Goal: Task Accomplishment & Management: Manage account settings

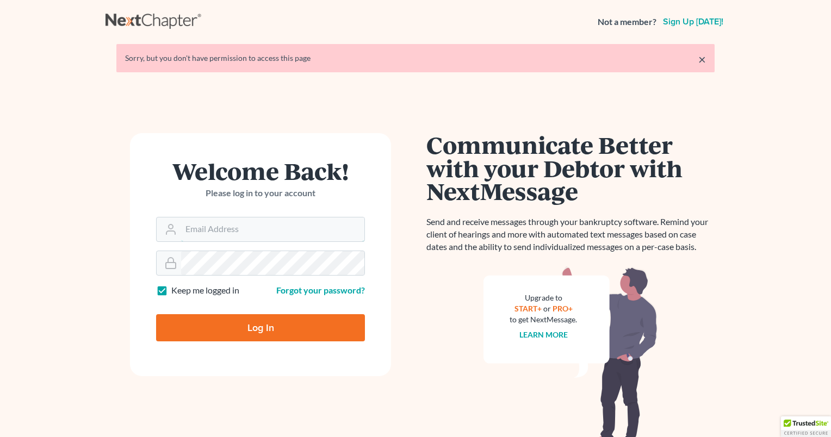
type input "courtney@cwbklaw.com"
click at [242, 333] on input "Log In" at bounding box center [260, 327] width 209 height 27
type input "Thinking..."
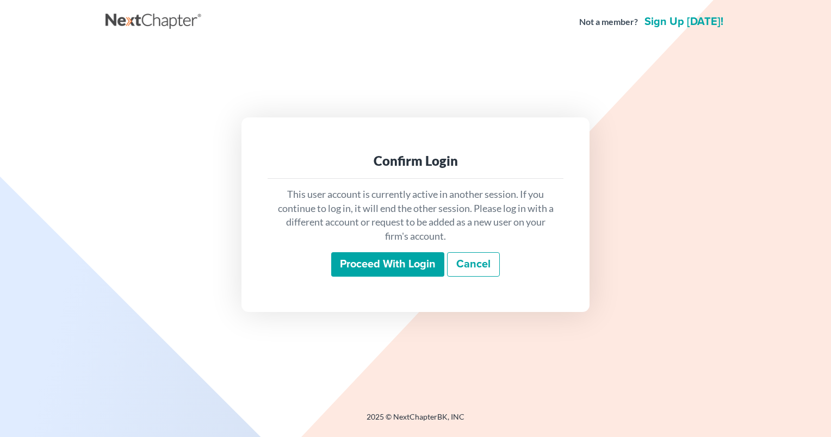
click at [346, 267] on input "Proceed with login" at bounding box center [387, 264] width 113 height 25
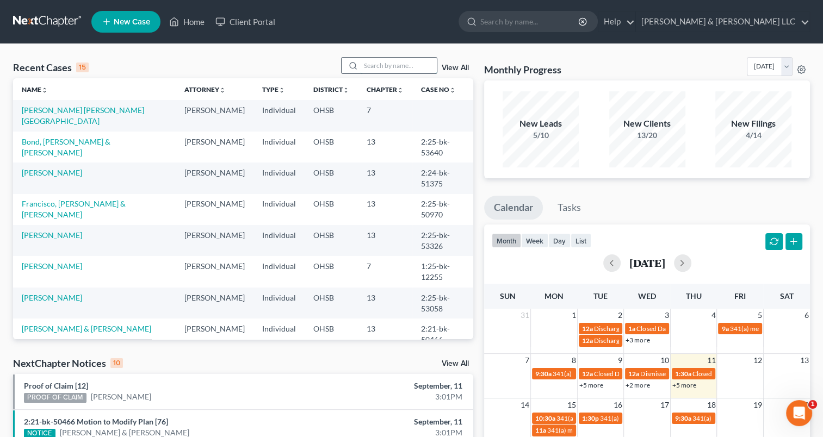
click at [389, 65] on input "search" at bounding box center [398, 66] width 76 height 16
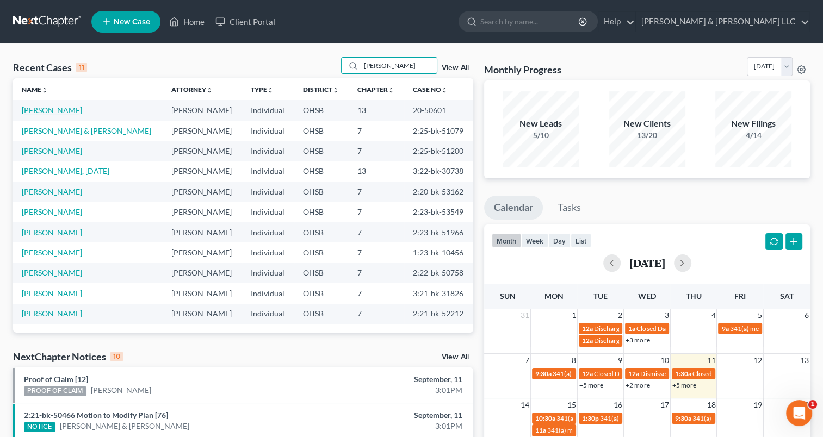
type input "anderson"
click at [65, 114] on link "Anderson, Mary" at bounding box center [52, 109] width 60 height 9
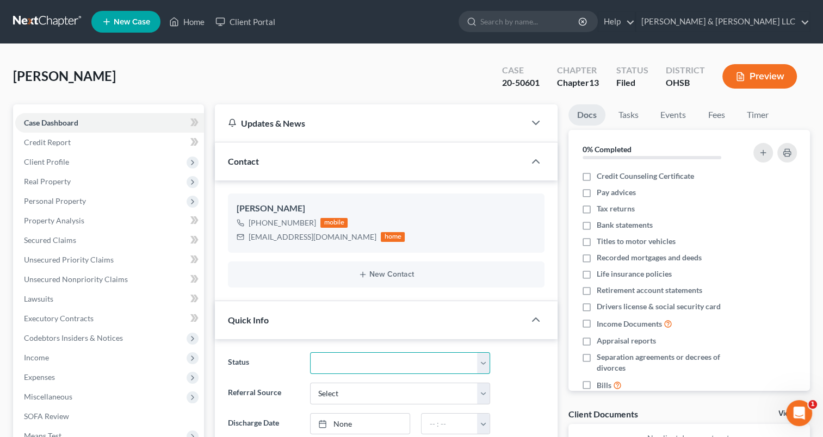
click at [333, 363] on select "Closed Discharged Dismissed Filed In Progress Lead Lost Lead Ready to File Reta…" at bounding box center [400, 363] width 180 height 22
select select "1"
click at [310, 352] on select "Closed Discharged Dismissed Filed In Progress Lead Lost Lead Ready to File Reta…" at bounding box center [400, 363] width 180 height 22
click at [335, 421] on link "9/11/2025" at bounding box center [359, 424] width 99 height 21
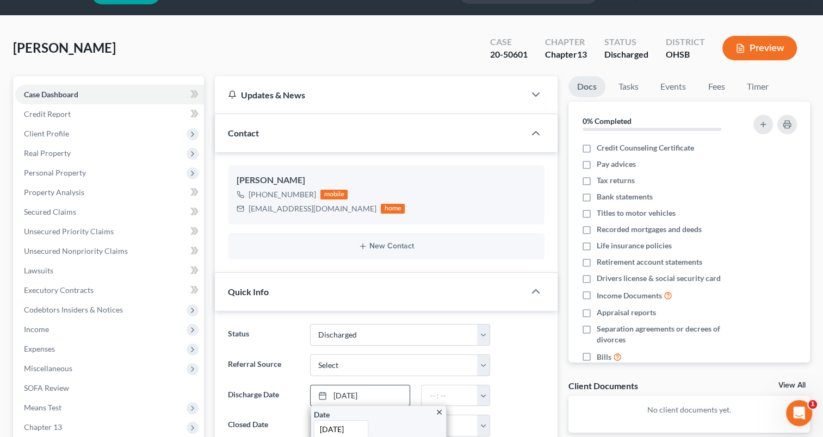
scroll to position [109, 0]
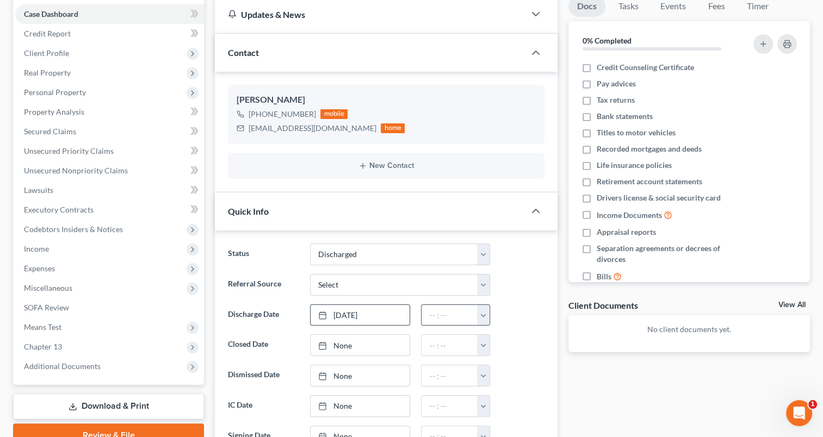
click at [485, 314] on button "button" at bounding box center [483, 315] width 12 height 21
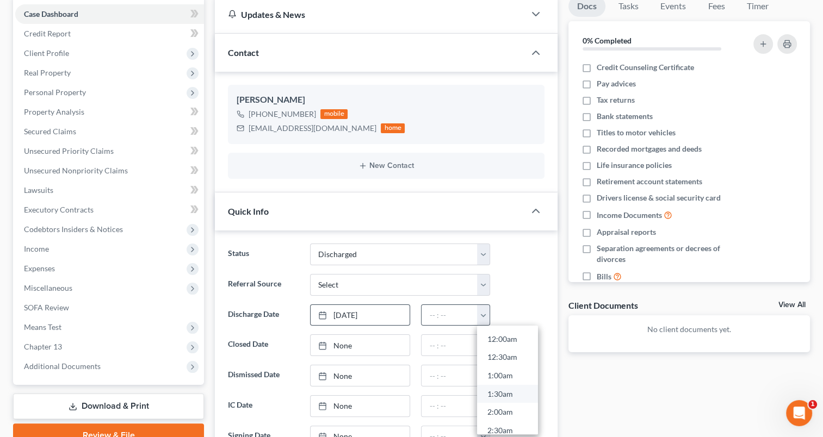
click at [483, 390] on link "1:30am" at bounding box center [507, 393] width 61 height 18
type input "1:30am"
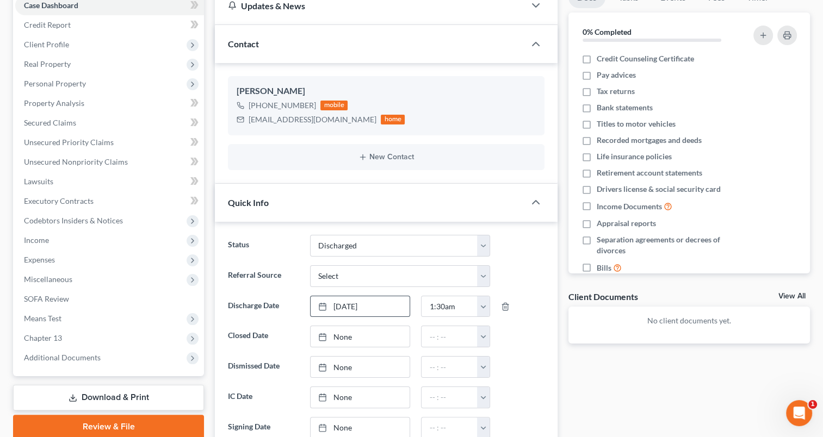
scroll to position [0, 0]
